Goal: Book appointment/travel/reservation

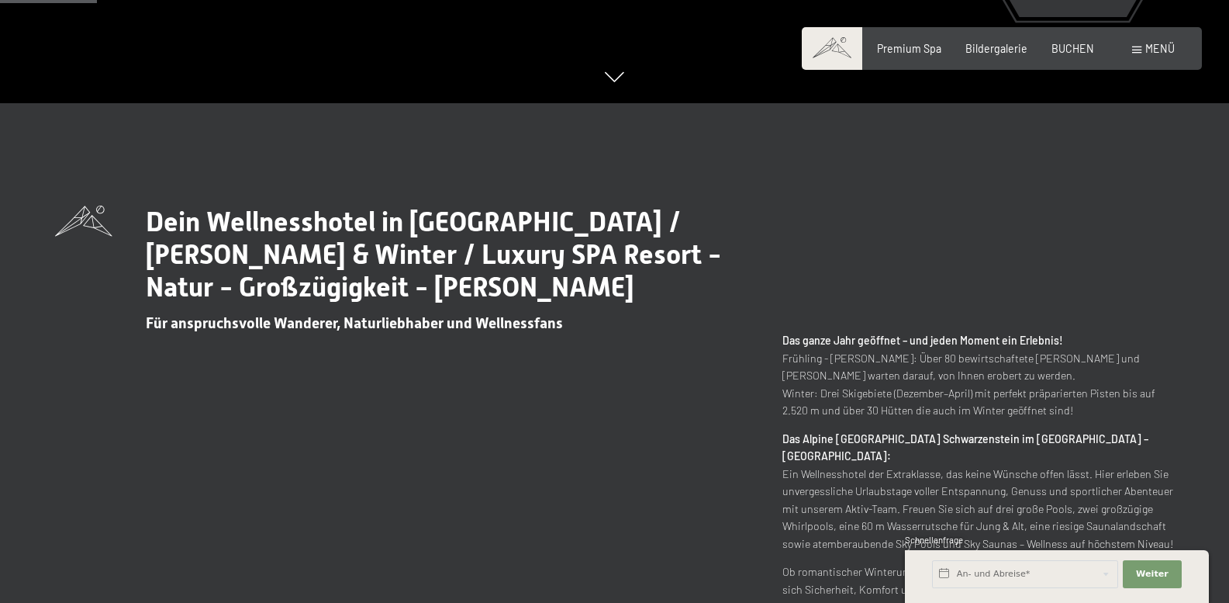
scroll to position [388, 0]
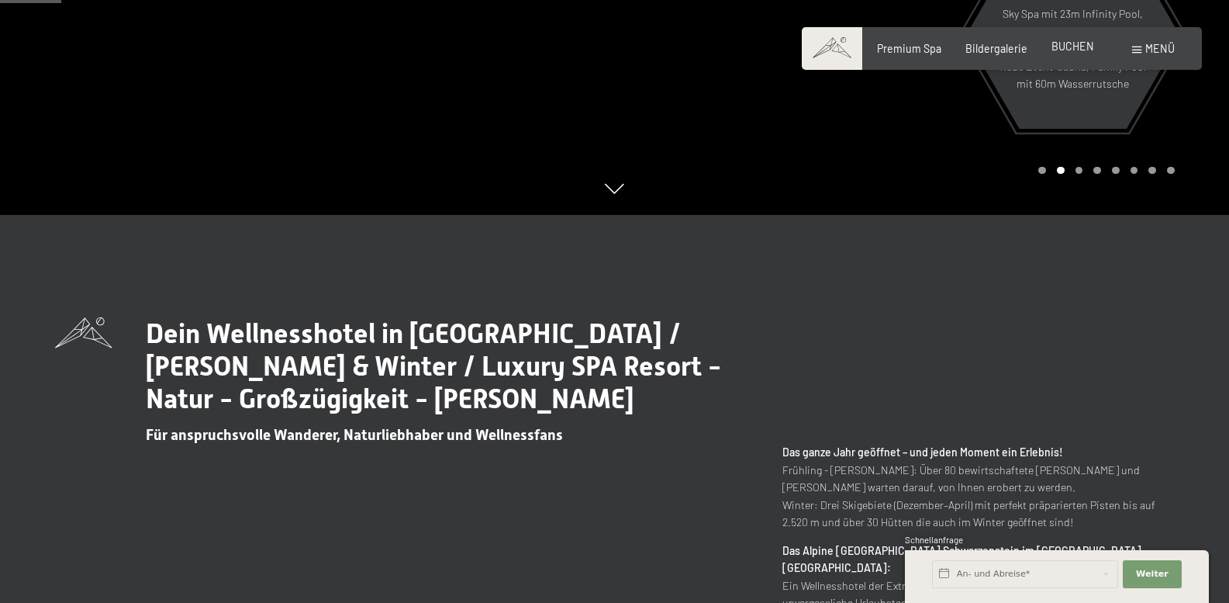
click at [1090, 49] on span "BUCHEN" at bounding box center [1073, 46] width 43 height 13
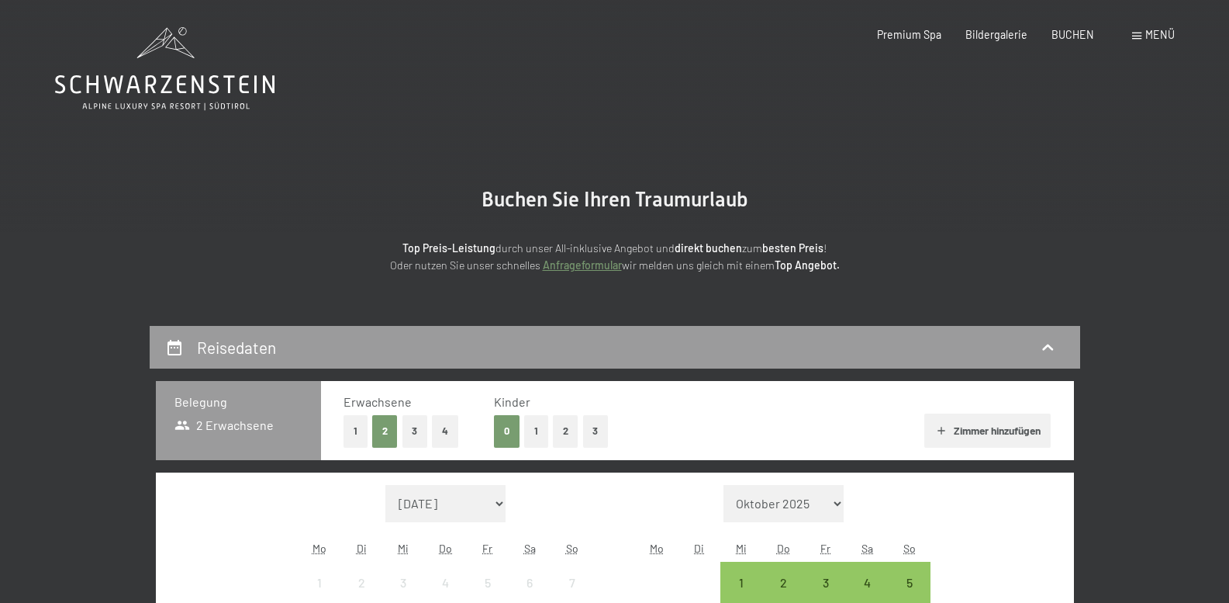
click at [924, 27] on div "Buchen Anfragen Premium Spa Bildergalerie BUCHEN Menü DE IT EN Gutschein Bilder…" at bounding box center [1001, 35] width 345 height 16
click at [1159, 42] on div "Menü" at bounding box center [1153, 35] width 43 height 16
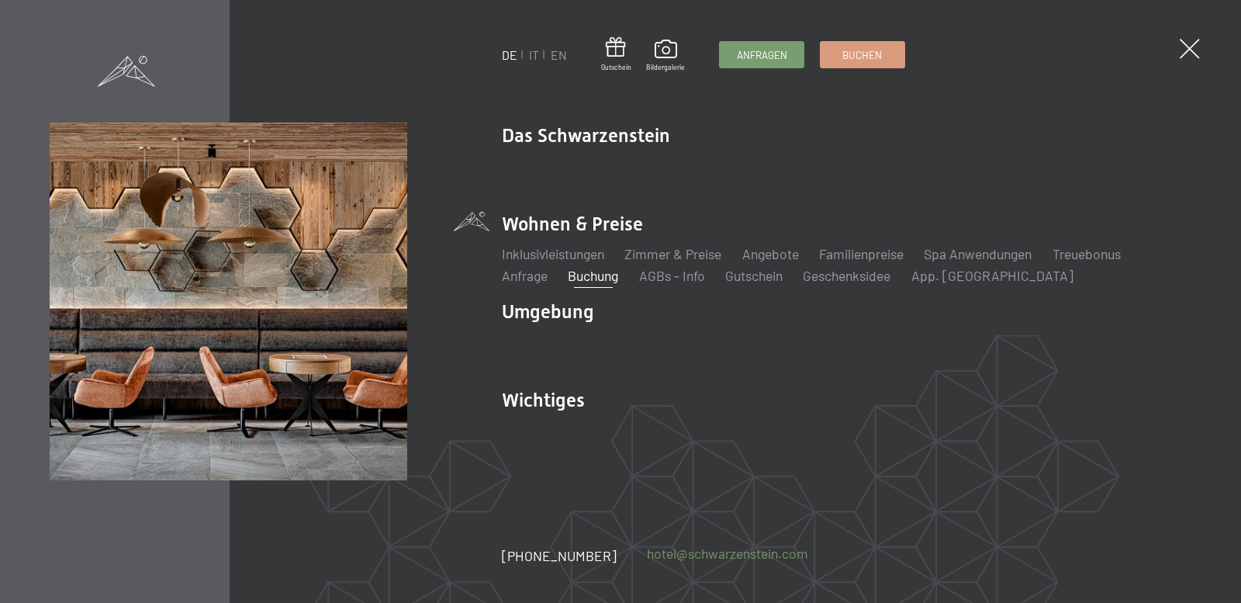
click at [695, 558] on link "hotel@ no-spam. schwarzenstein. no-spam. com" at bounding box center [727, 553] width 161 height 19
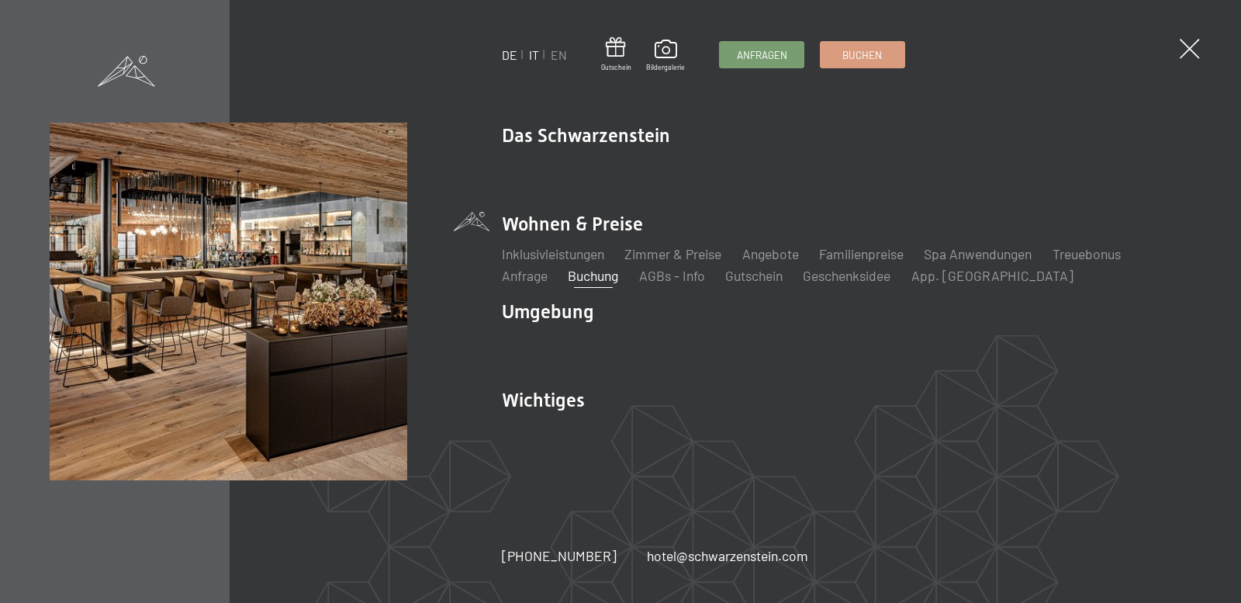
click at [532, 50] on link "IT" at bounding box center [534, 54] width 10 height 15
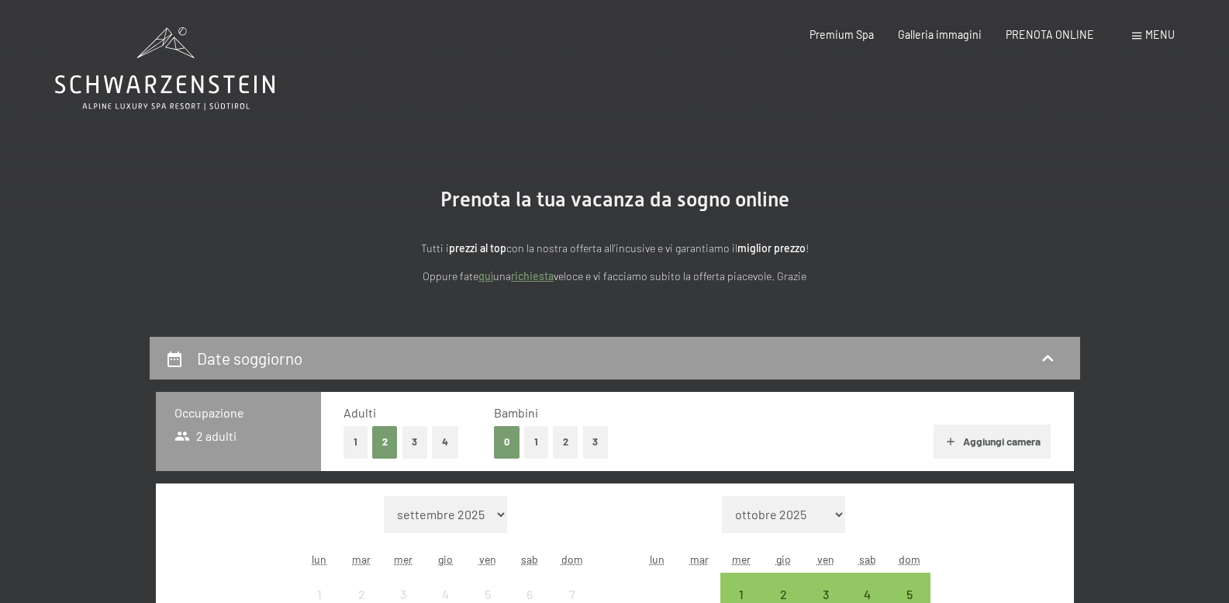
click at [1142, 30] on div "Menu" at bounding box center [1153, 35] width 43 height 16
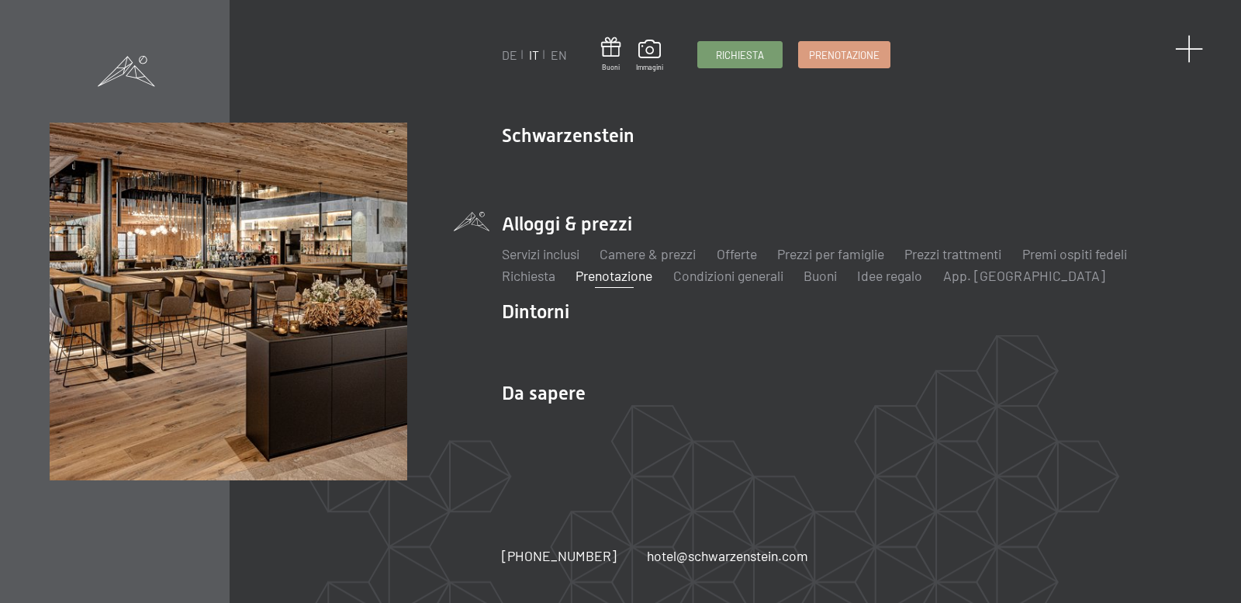
click at [1197, 52] on span at bounding box center [1189, 49] width 29 height 29
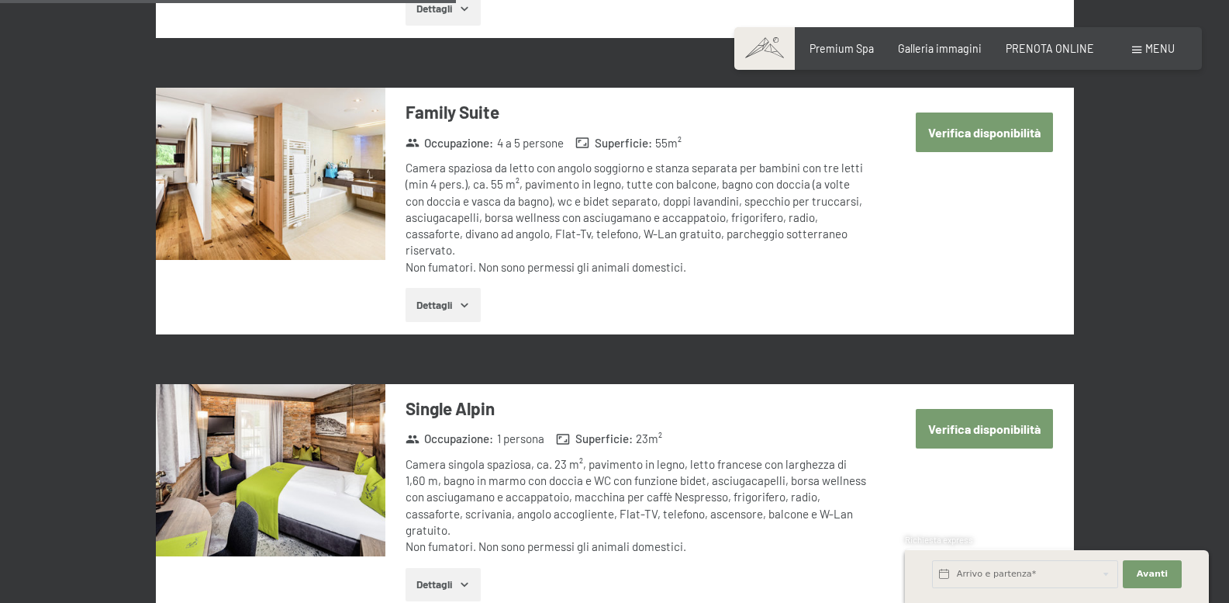
scroll to position [2068, 0]
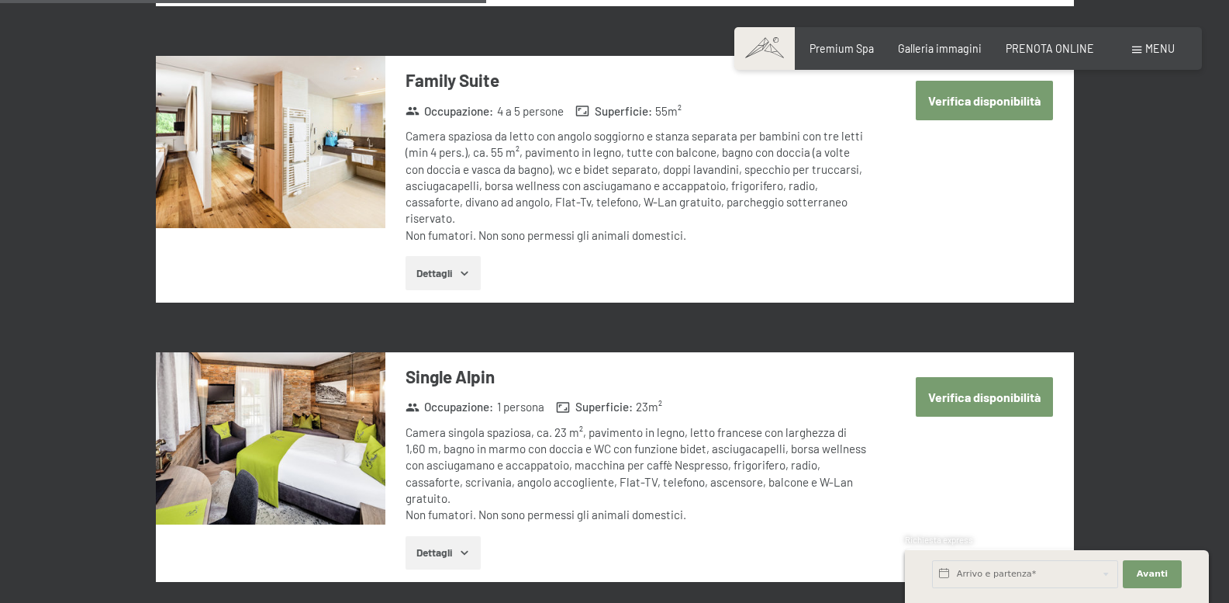
click at [477, 257] on button "Dettagli" at bounding box center [443, 273] width 75 height 34
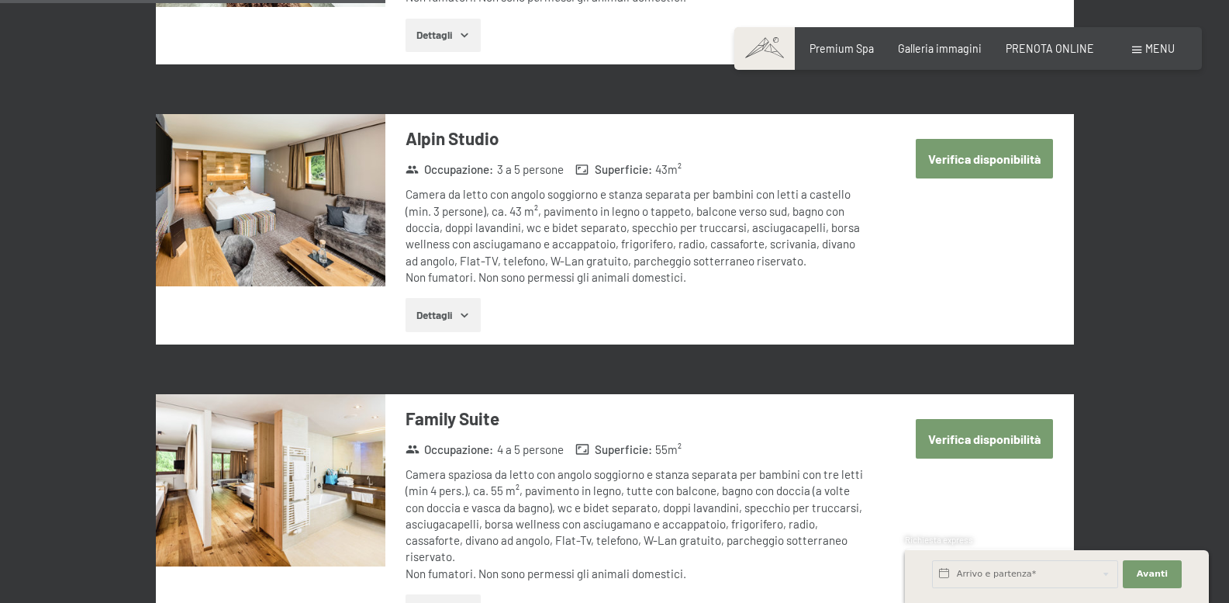
scroll to position [1681, 0]
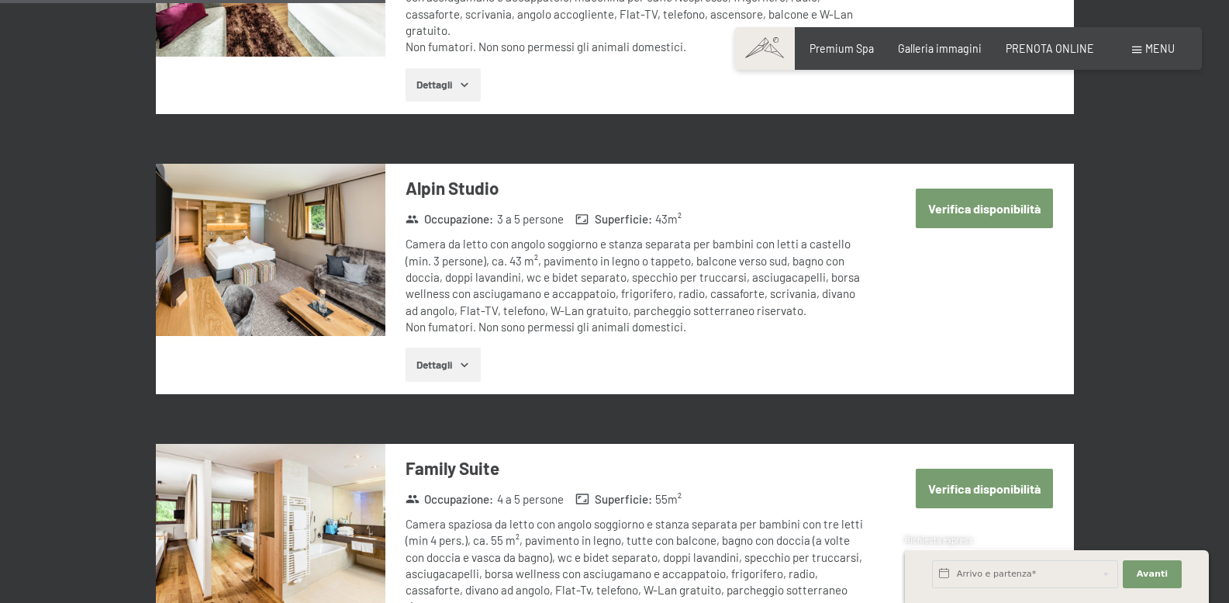
click at [461, 347] on label "Consenso marketing*" at bounding box center [519, 346] width 125 height 16
click at [457, 347] on input "Consenso marketing*" at bounding box center [449, 346] width 16 height 16
click at [463, 347] on label "Consenso marketing*" at bounding box center [519, 346] width 125 height 16
click at [457, 347] on input "Consenso marketing*" at bounding box center [449, 346] width 16 height 16
click at [465, 352] on span "Consenso marketing*" at bounding box center [523, 346] width 117 height 16
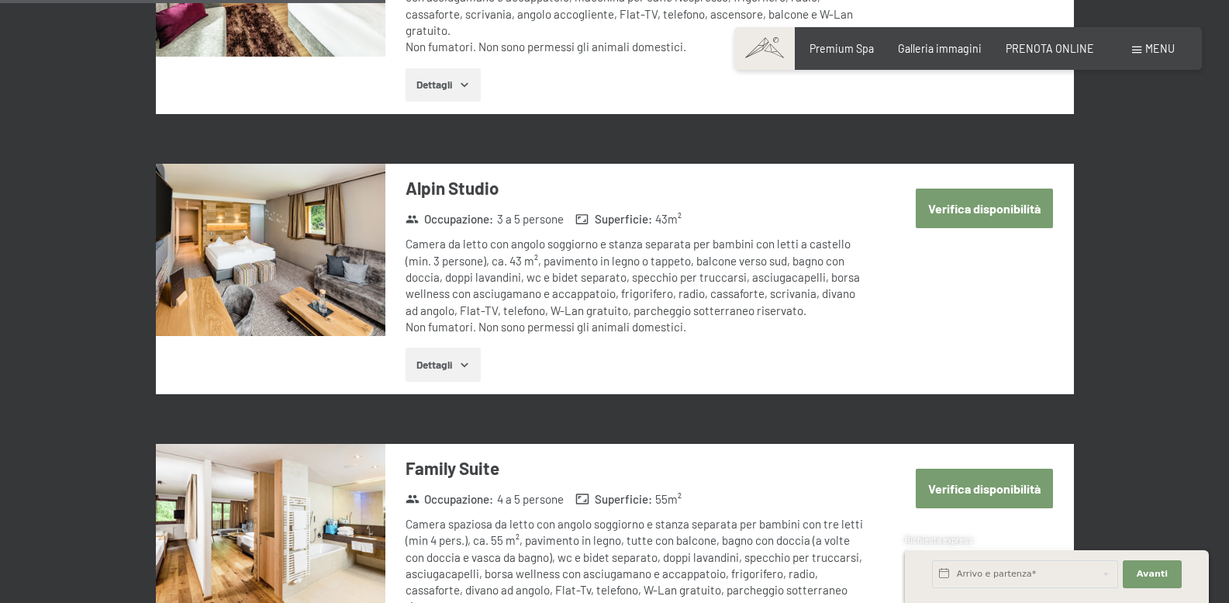
click at [457, 352] on input "Consenso marketing*" at bounding box center [449, 346] width 16 height 16
checkbox input "false"
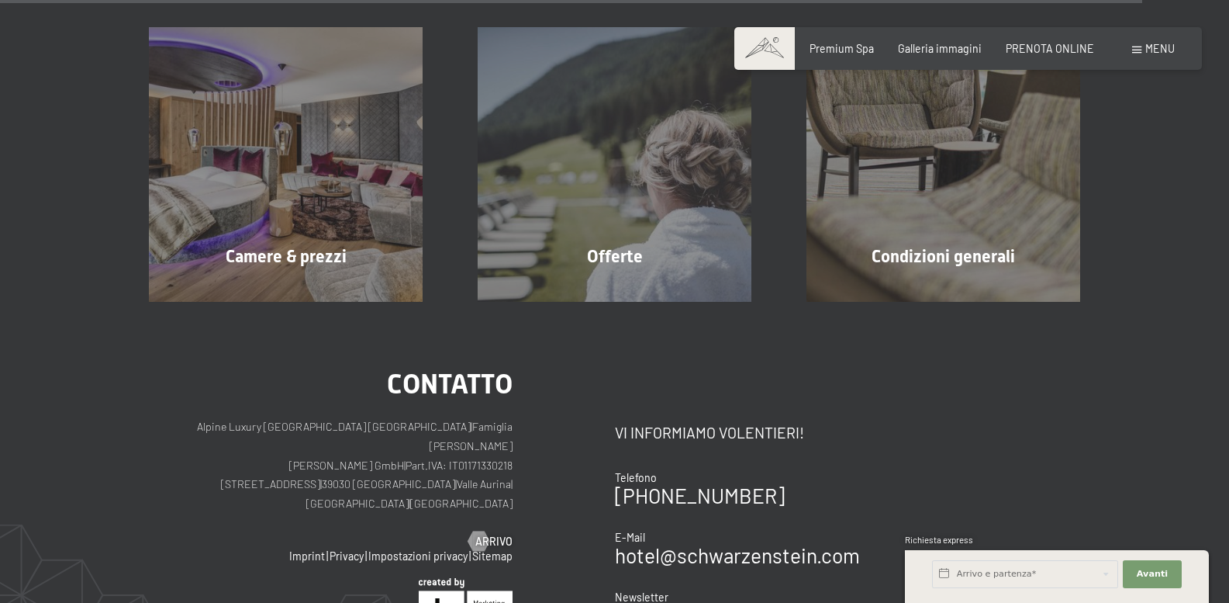
scroll to position [5170, 0]
